Goal: Task Accomplishment & Management: Manage account settings

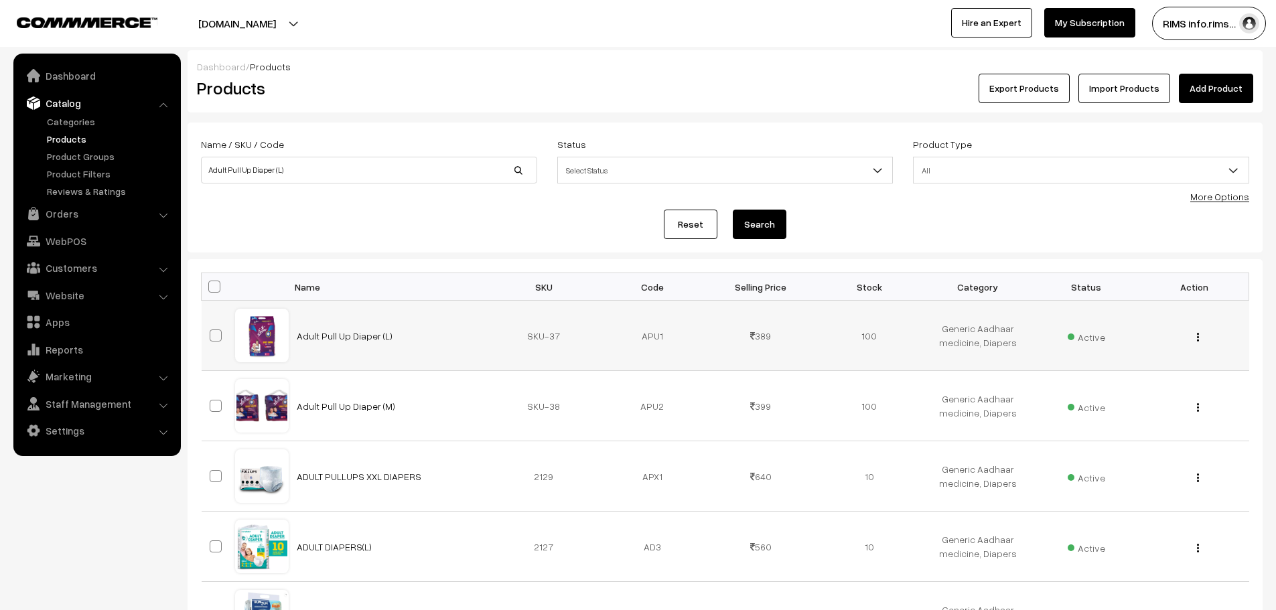
click at [1205, 342] on div "View Edit Delete" at bounding box center [1195, 336] width 92 height 14
click at [1201, 340] on div "View Edit Delete" at bounding box center [1195, 336] width 92 height 14
click at [1197, 342] on button "button" at bounding box center [1198, 337] width 3 height 11
click at [1134, 395] on link "Edit" at bounding box center [1139, 385] width 114 height 29
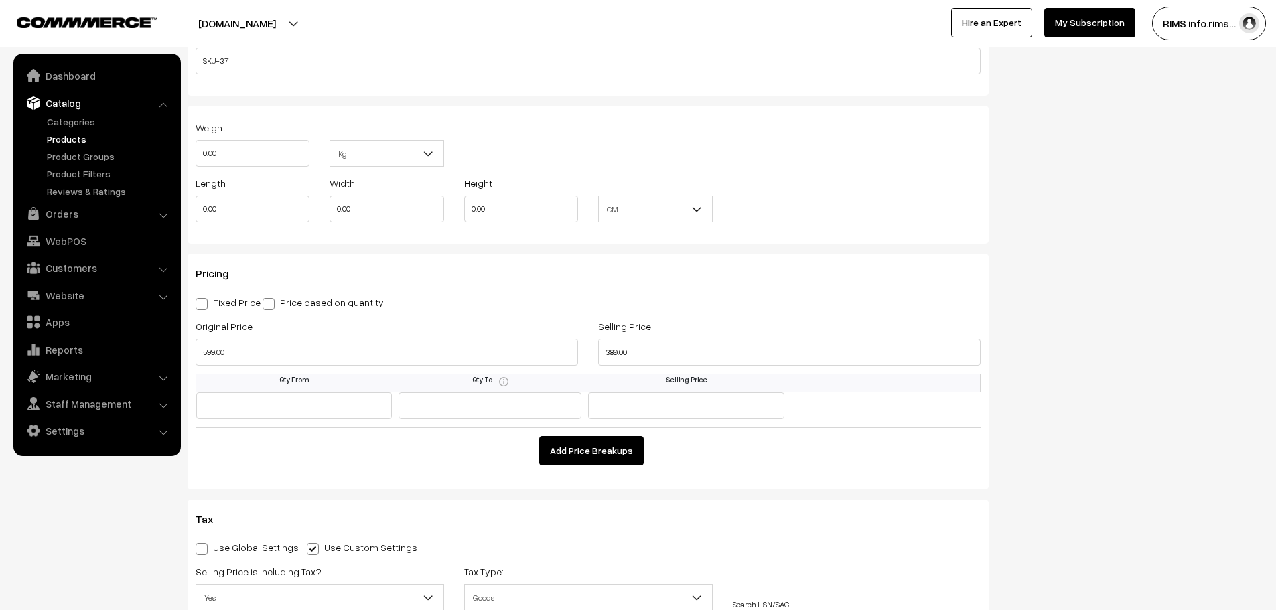
scroll to position [1072, 0]
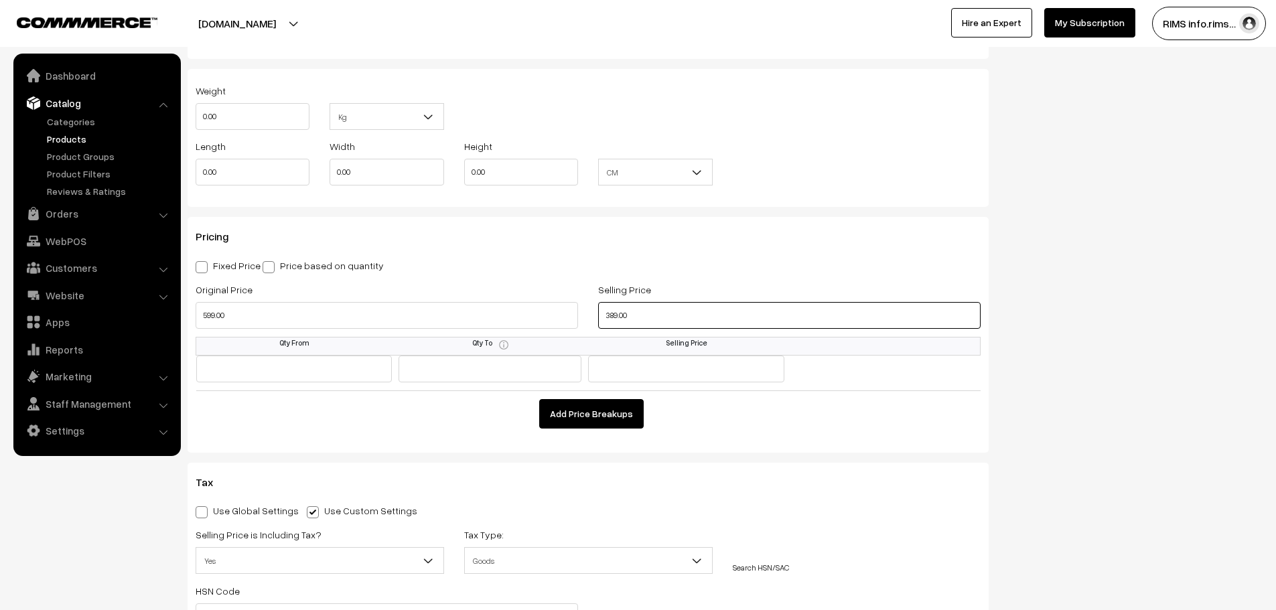
click at [653, 316] on input "389.00" at bounding box center [789, 315] width 383 height 27
type input "3"
type input "449.00"
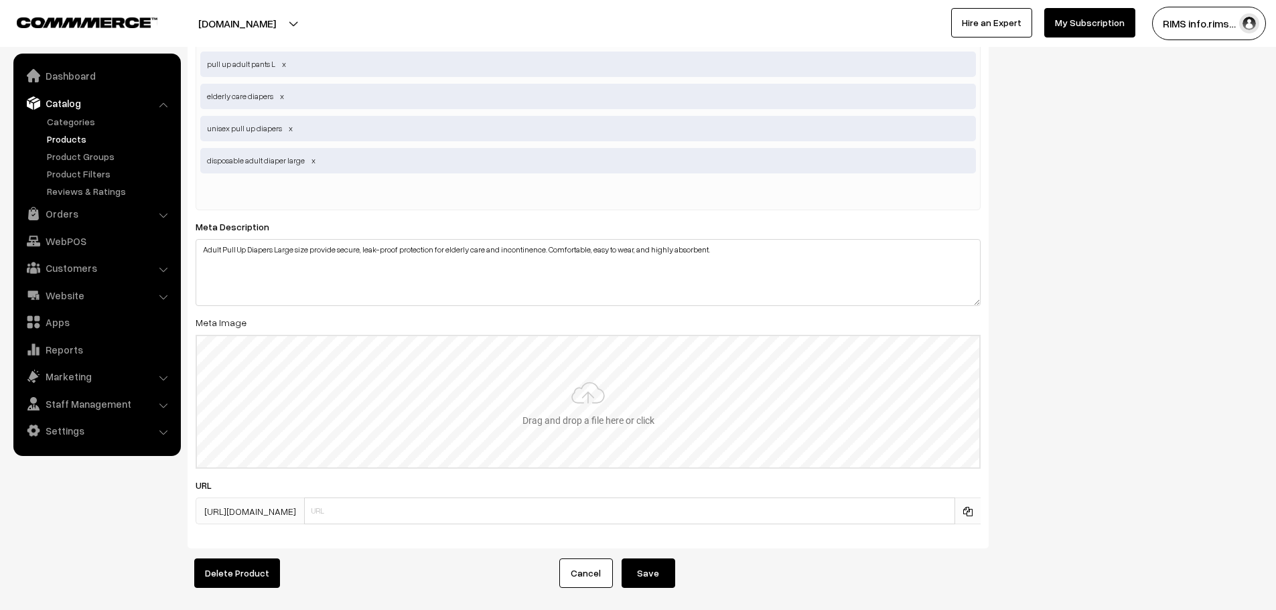
scroll to position [2698, 0]
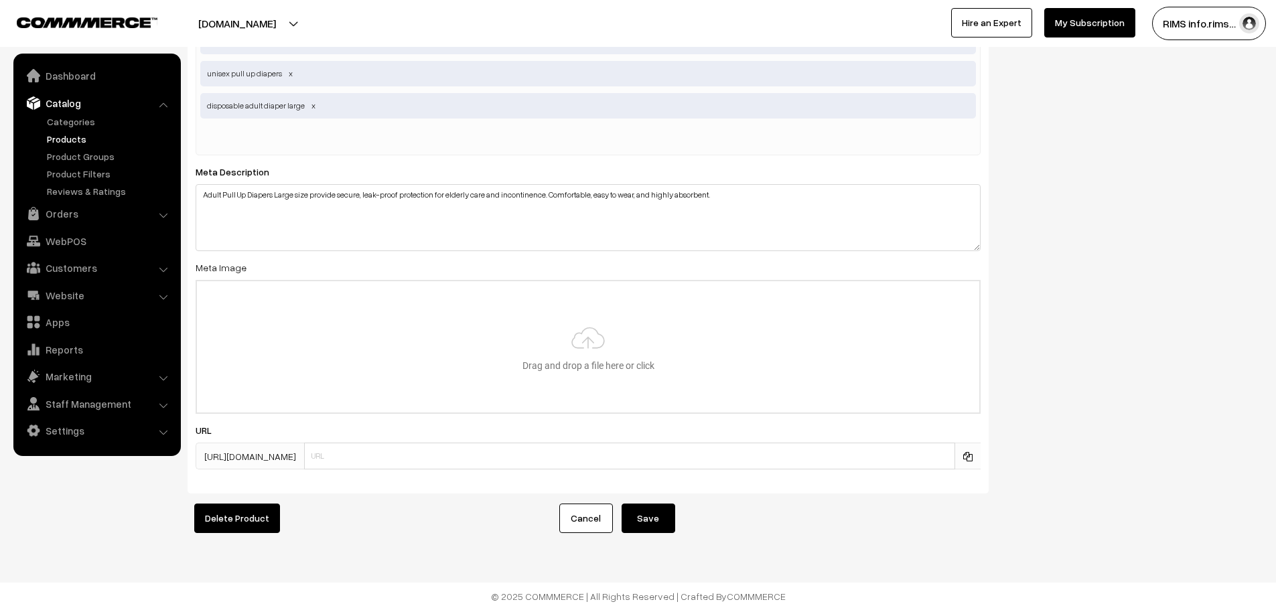
click at [670, 507] on button "Save" at bounding box center [649, 518] width 54 height 29
